Goal: Transaction & Acquisition: Obtain resource

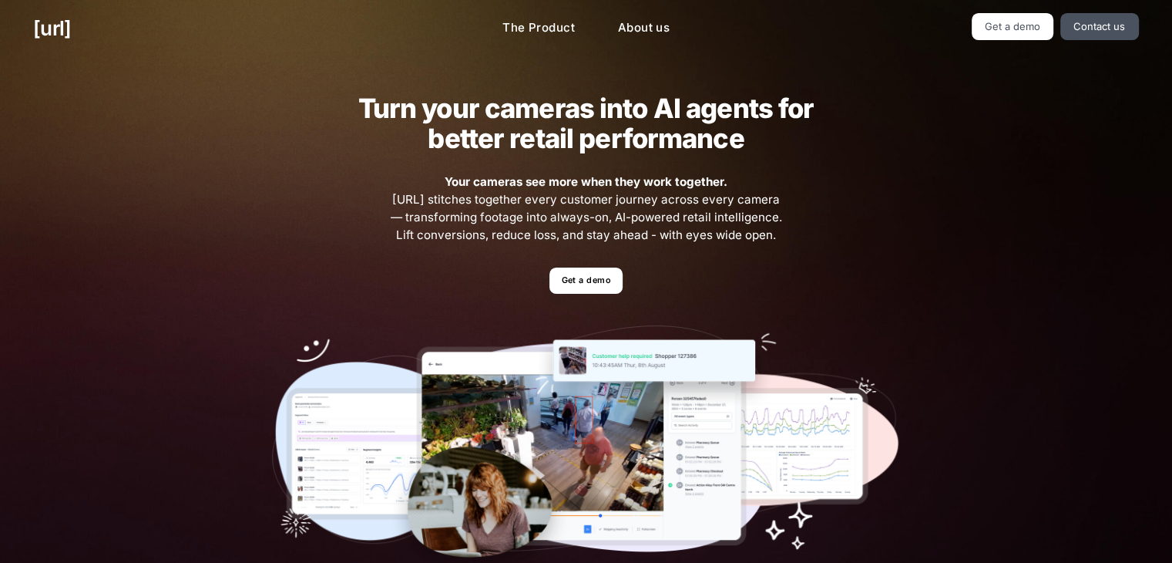
click at [262, 207] on div "Turn your cameras into AI agents for better retail performance Your cameras see…" at bounding box center [586, 337] width 694 height 560
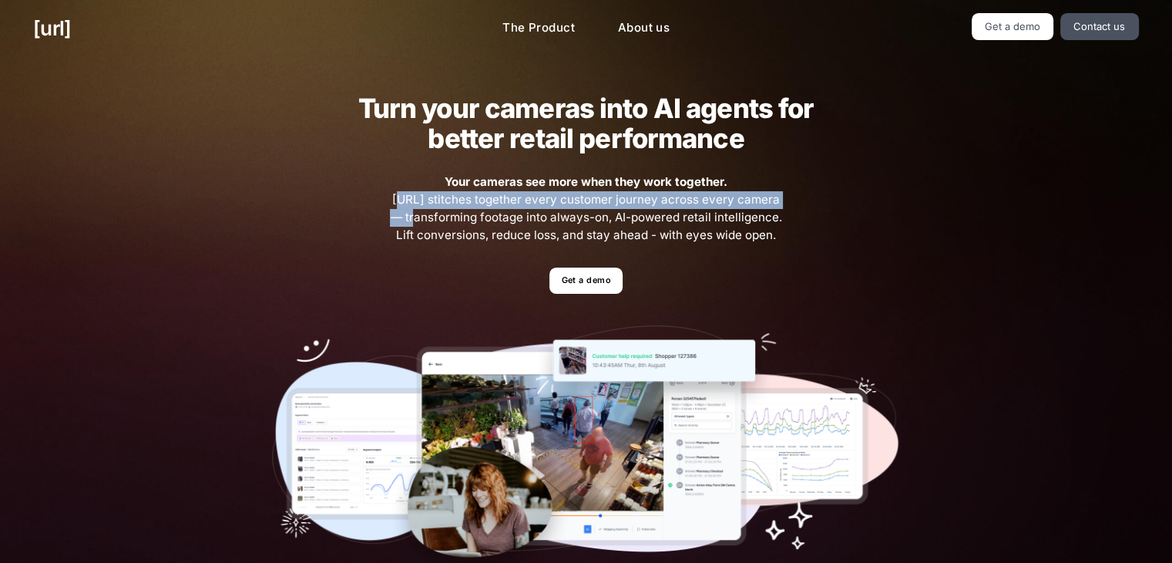
click at [587, 284] on link "Get a demo" at bounding box center [586, 280] width 73 height 27
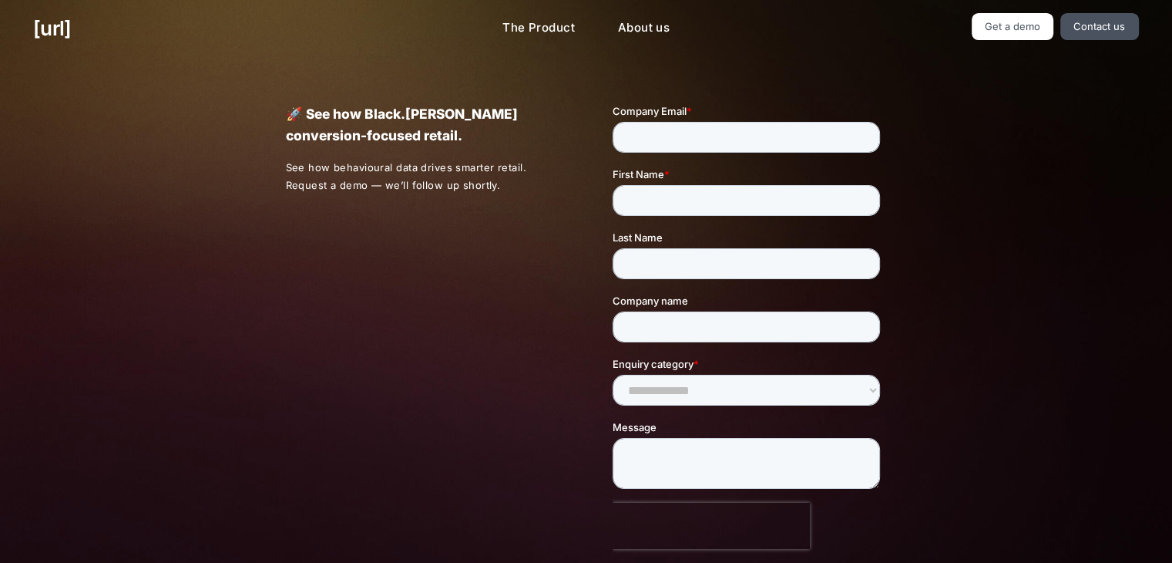
drag, startPoint x: 1024, startPoint y: 96, endPoint x: 1014, endPoint y: 96, distance: 10.0
click at [1024, 96] on div "🚀 See how Black.[PERSON_NAME] conversion-focused retail. See how behavioural da…" at bounding box center [586, 361] width 1172 height 608
click at [1014, 33] on link "Get a demo" at bounding box center [1013, 26] width 82 height 27
drag, startPoint x: 419, startPoint y: 378, endPoint x: 425, endPoint y: 371, distance: 9.9
click at [425, 380] on div "🚀 See how Black.[PERSON_NAME] conversion-focused retail. See how behavioural da…" at bounding box center [586, 361] width 668 height 608
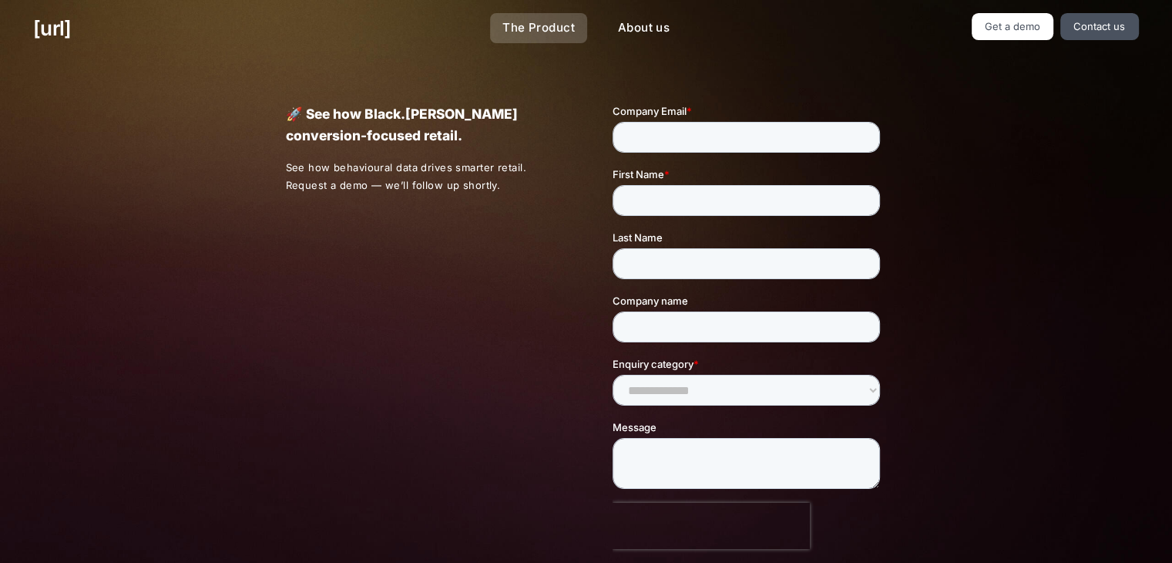
click at [535, 38] on link "The Product" at bounding box center [538, 28] width 97 height 30
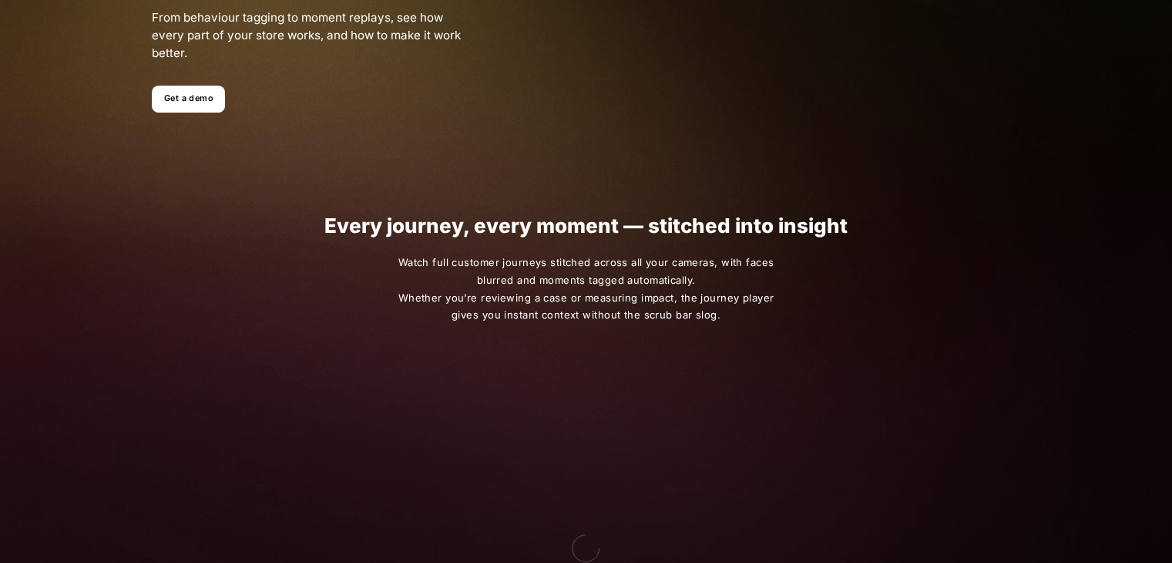
scroll to position [308, 0]
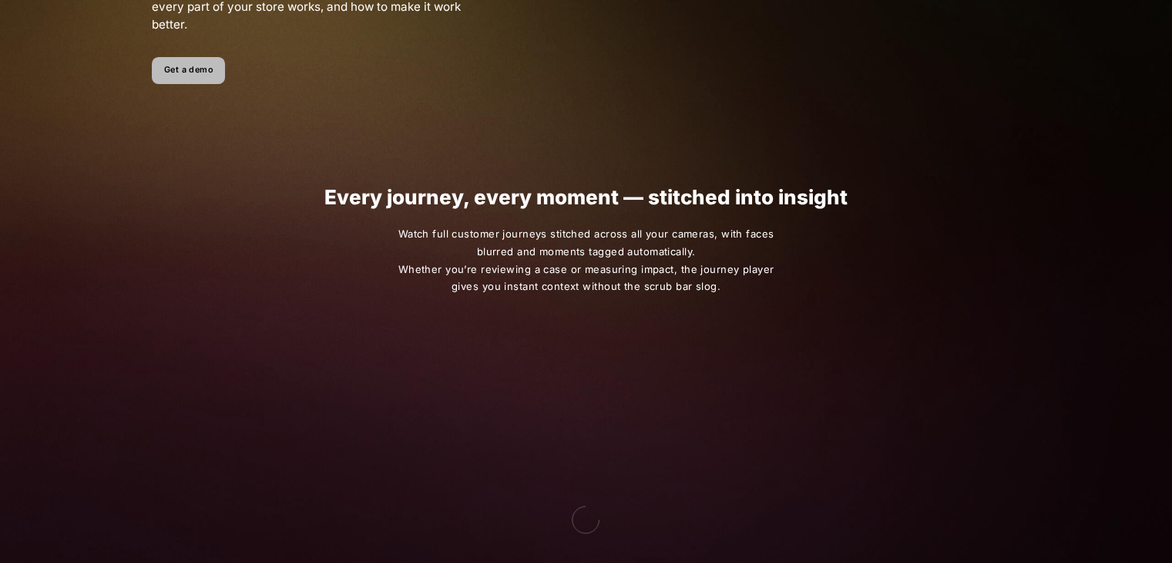
click at [188, 65] on link "Get a demo" at bounding box center [188, 70] width 73 height 27
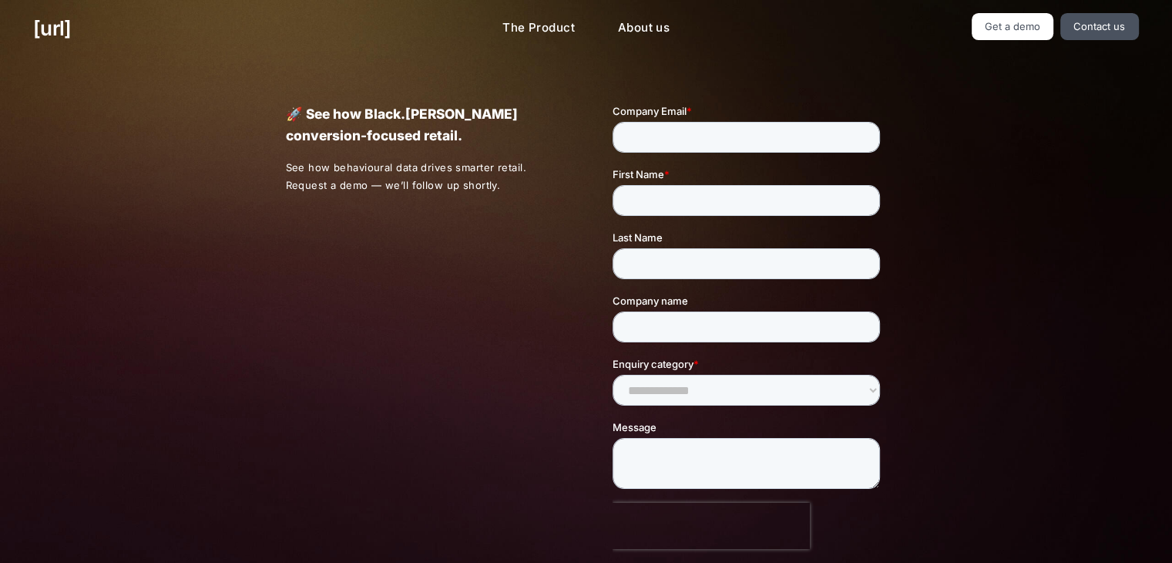
click at [687, 108] on span "*" at bounding box center [689, 111] width 5 height 12
click at [687, 122] on input "Company Email *" at bounding box center [746, 137] width 267 height 31
drag, startPoint x: 687, startPoint y: 132, endPoint x: 678, endPoint y: 145, distance: 16.0
click at [687, 132] on input "Company Email *" at bounding box center [746, 137] width 267 height 31
drag, startPoint x: 377, startPoint y: 311, endPoint x: 392, endPoint y: 281, distance: 34.1
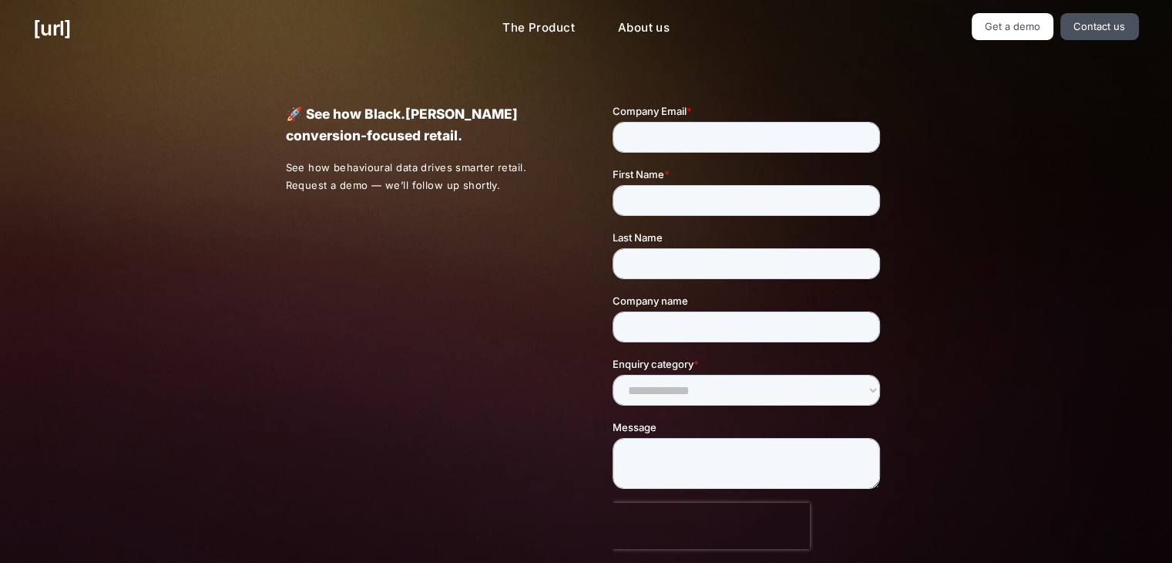
click at [378, 311] on div "🚀 See how Black.[PERSON_NAME] conversion-focused retail. See how behavioural da…" at bounding box center [586, 368] width 668 height 622
